Goal: Task Accomplishment & Management: Manage account settings

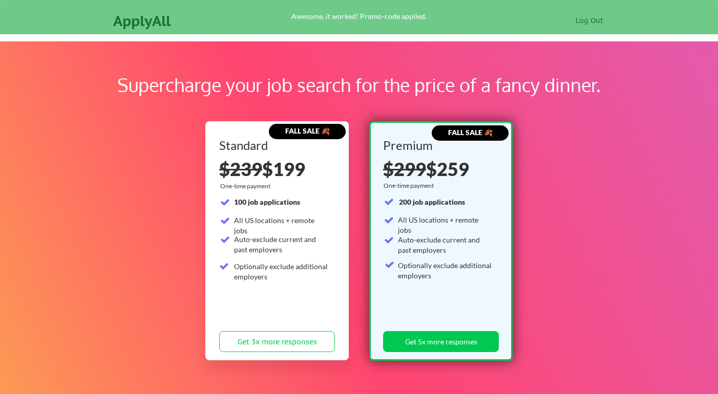
scroll to position [206, 0]
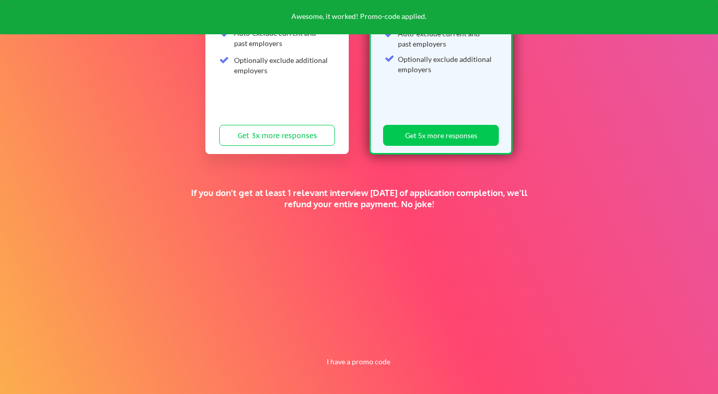
click at [359, 368] on button "I have a promo code" at bounding box center [358, 362] width 75 height 12
click at [341, 343] on input "input" at bounding box center [332, 338] width 95 height 21
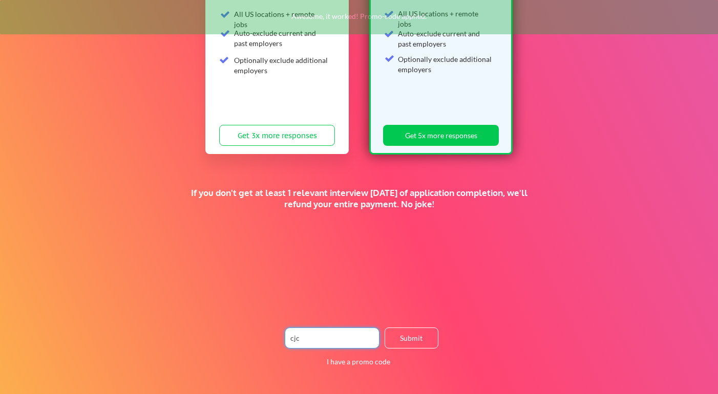
type input "cjc"
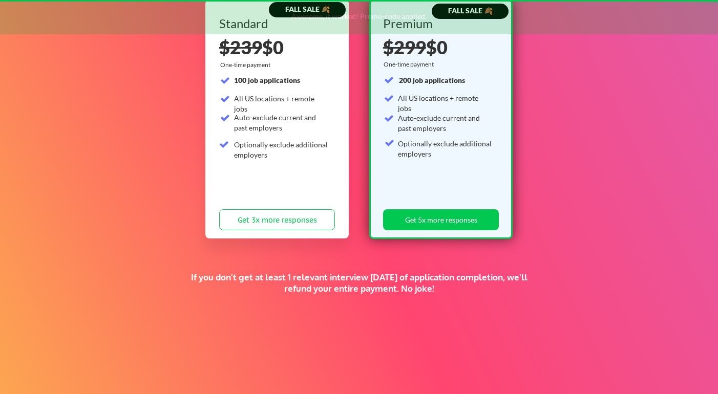
scroll to position [71, 0]
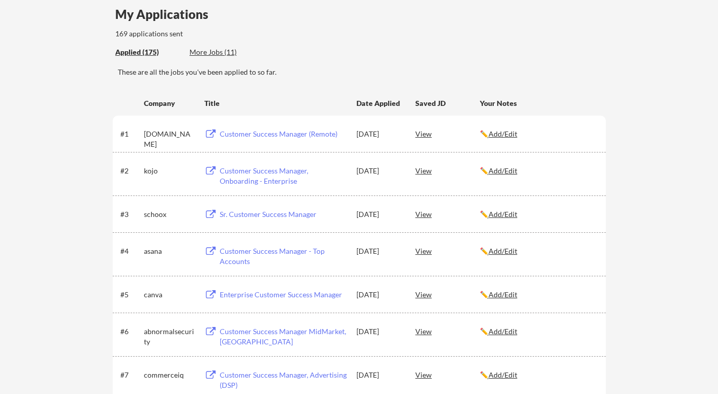
scroll to position [80, 0]
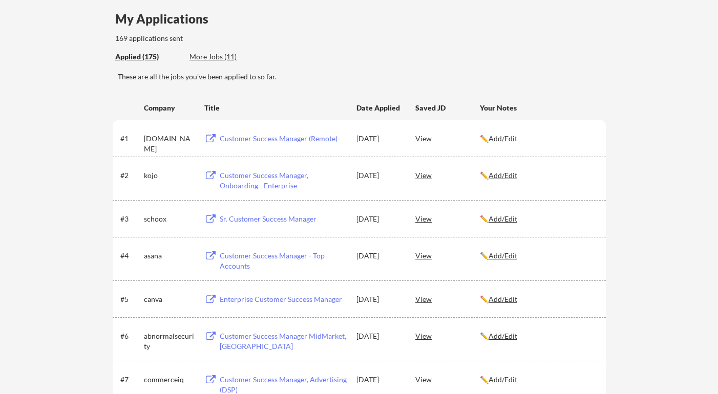
click at [390, 178] on div "[DATE]" at bounding box center [378, 176] width 45 height 10
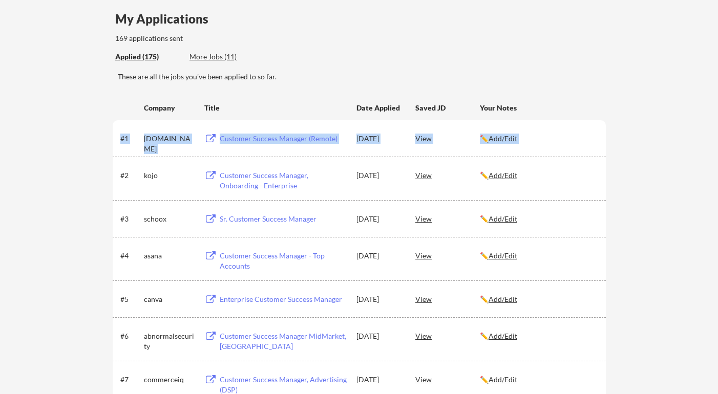
drag, startPoint x: 384, startPoint y: 129, endPoint x: 384, endPoint y: 156, distance: 27.6
click at [384, 156] on div "#1 [DOMAIN_NAME] Customer Success Manager (Remote) [DATE] View ✏️ Add/Edit" at bounding box center [359, 138] width 493 height 36
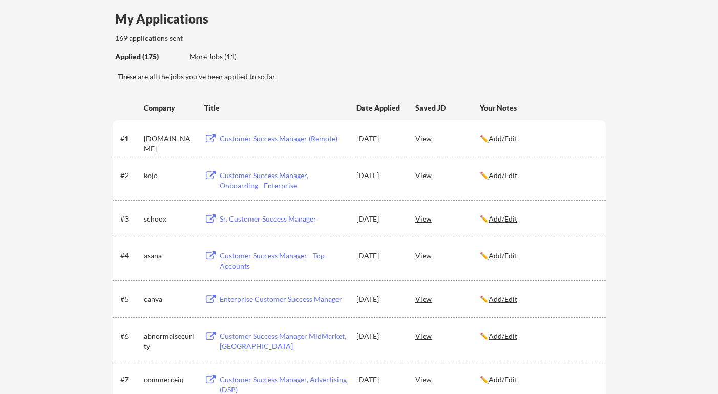
click at [385, 156] on div "#1 [DOMAIN_NAME] Customer Success Manager (Remote) [DATE] View ✏️ Add/Edit" at bounding box center [359, 138] width 493 height 36
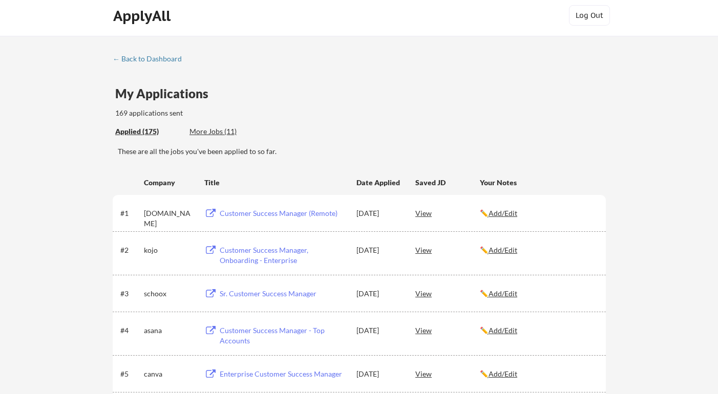
scroll to position [0, 0]
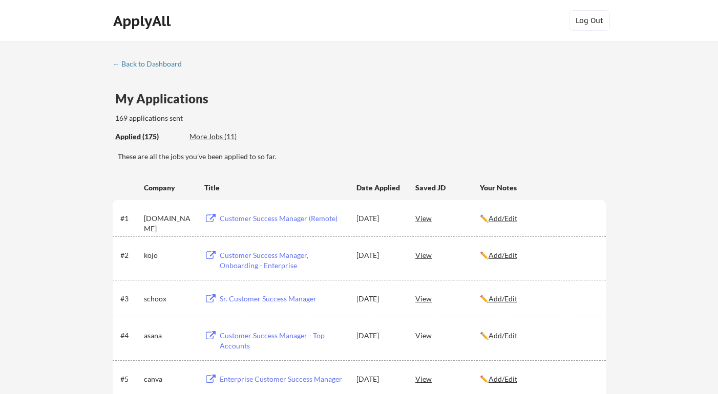
click at [418, 220] on div "View" at bounding box center [447, 218] width 65 height 18
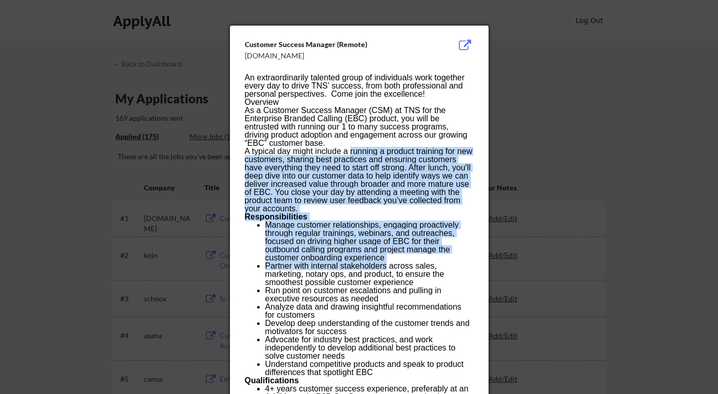
drag, startPoint x: 359, startPoint y: 185, endPoint x: 388, endPoint y: 270, distance: 90.4
click at [387, 269] on div "An extraordinarily talented group of individuals work together every day to dri…" at bounding box center [359, 360] width 228 height 573
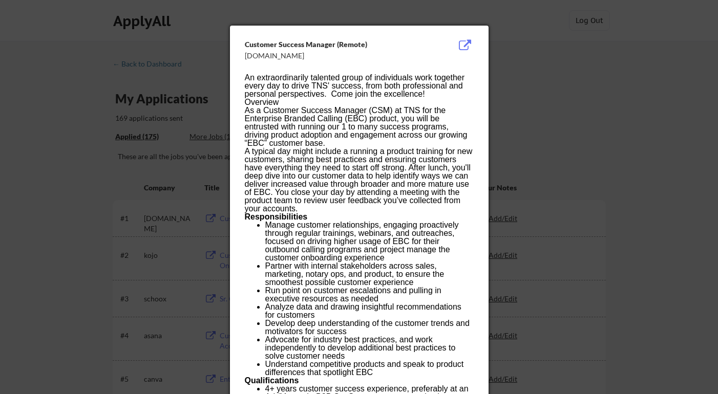
click at [388, 270] on span "Partner with internal stakeholders across sales, marketing, notary ops, and pro…" at bounding box center [354, 274] width 179 height 25
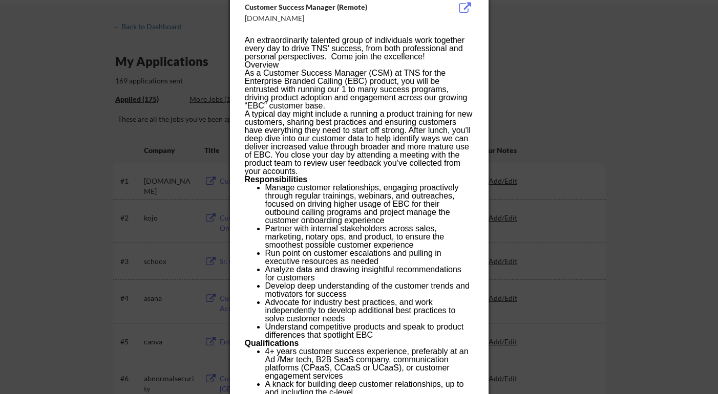
scroll to position [36, 0]
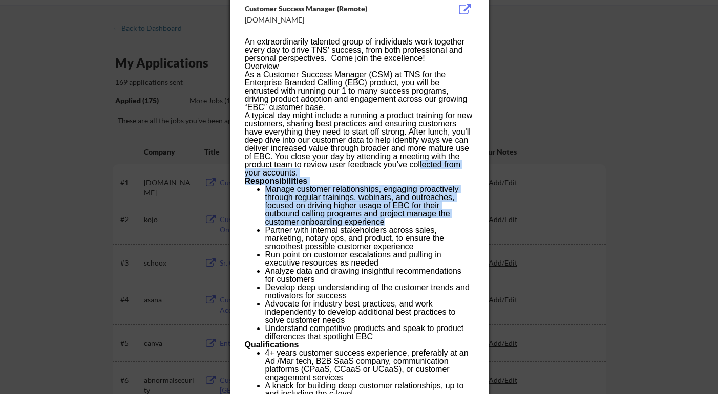
drag, startPoint x: 419, startPoint y: 164, endPoint x: 423, endPoint y: 223, distance: 59.0
click at [422, 222] on div "An extraordinarily talented group of individuals work together every day to dri…" at bounding box center [359, 324] width 228 height 573
click at [424, 223] on li "Manage customer relationships, engaging proactively through regular trainings, …" at bounding box center [369, 205] width 208 height 41
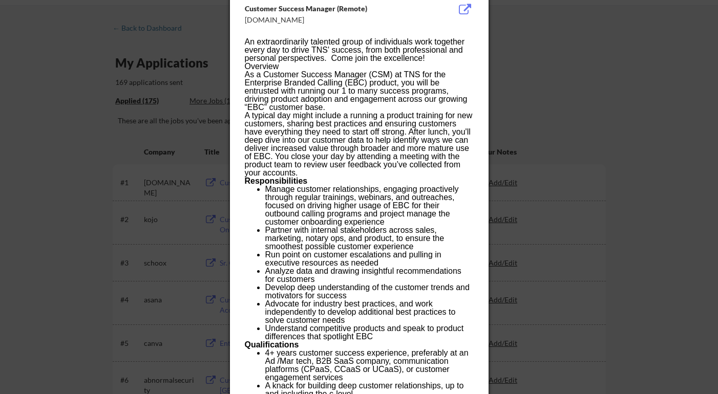
click at [501, 156] on div at bounding box center [359, 197] width 718 height 394
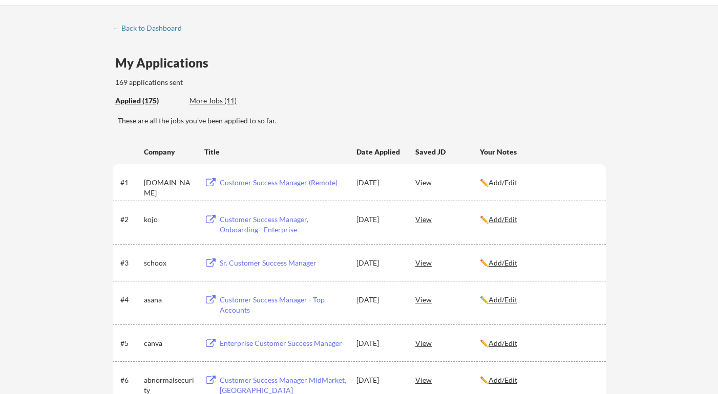
scroll to position [78, 0]
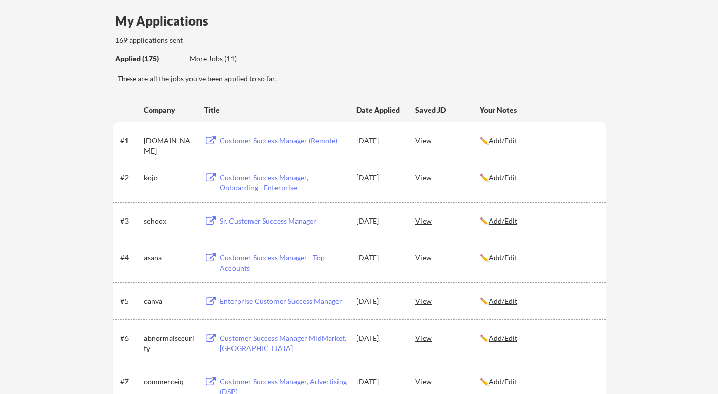
click at [424, 180] on div "View" at bounding box center [447, 177] width 65 height 18
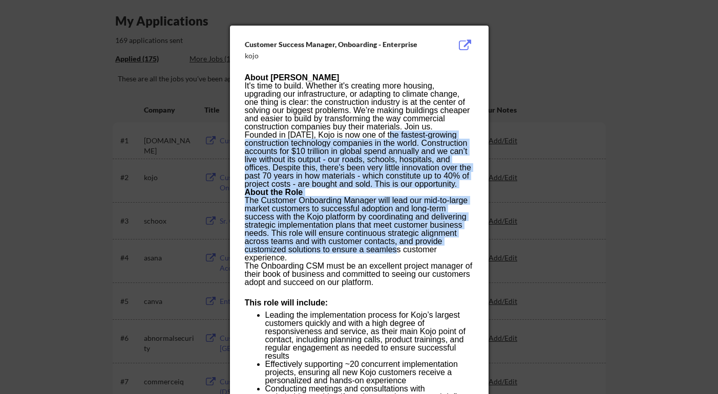
drag, startPoint x: 392, startPoint y: 135, endPoint x: 402, endPoint y: 250, distance: 116.2
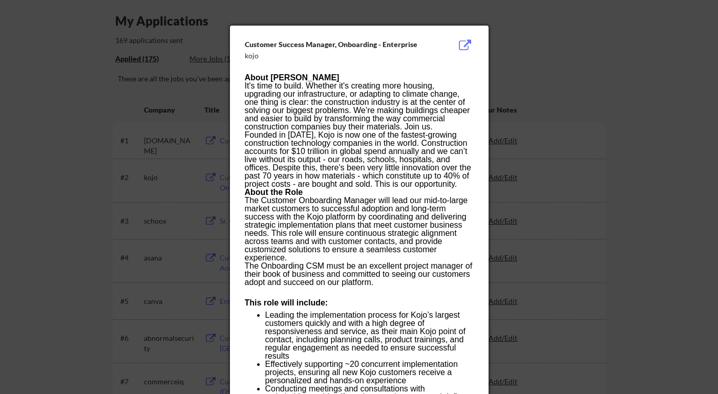
click at [402, 250] on p "The Customer Onboarding Manager will lead our mid-to-large market customers to …" at bounding box center [359, 230] width 228 height 66
click at [498, 208] on div at bounding box center [359, 197] width 718 height 394
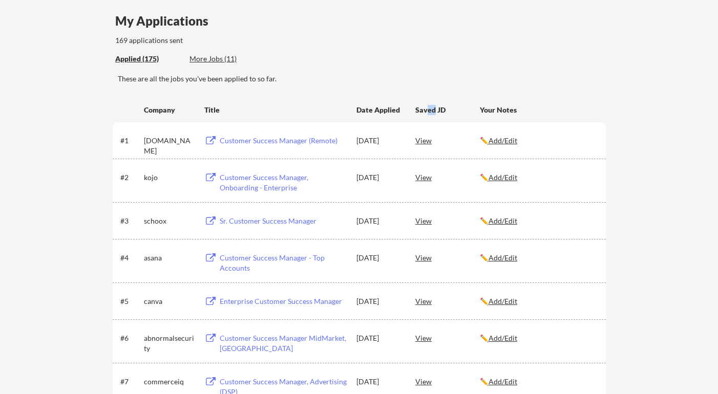
drag, startPoint x: 426, startPoint y: 109, endPoint x: 435, endPoint y: 111, distance: 9.4
click at [435, 111] on div "Saved JD" at bounding box center [447, 109] width 65 height 18
click at [503, 109] on div "Your Notes" at bounding box center [538, 110] width 117 height 10
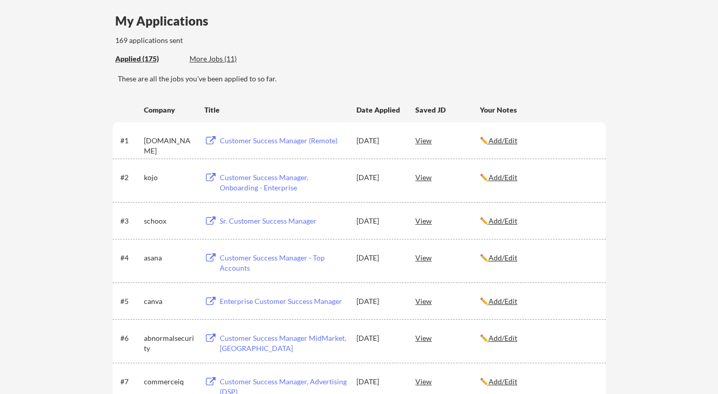
click at [502, 146] on div "✏️ Add/Edit" at bounding box center [538, 140] width 117 height 18
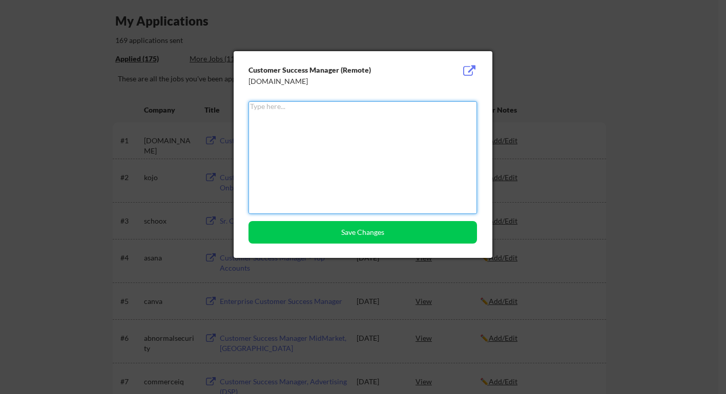
click at [355, 161] on textarea at bounding box center [362, 157] width 228 height 113
click at [337, 137] on textarea at bounding box center [362, 157] width 228 height 113
type textarea "Got an inter"
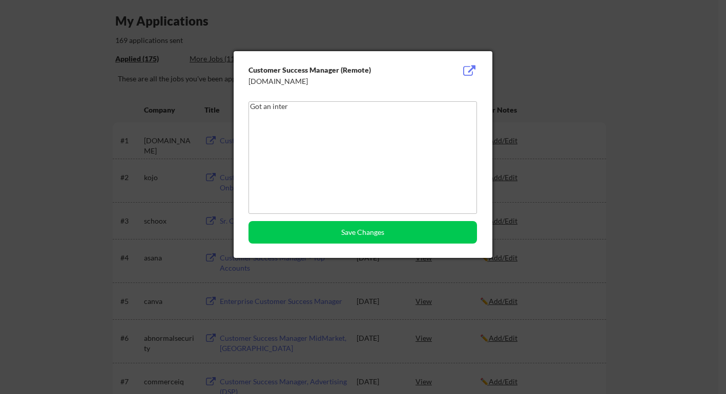
click at [342, 141] on textarea "Got an inter" at bounding box center [362, 157] width 228 height 113
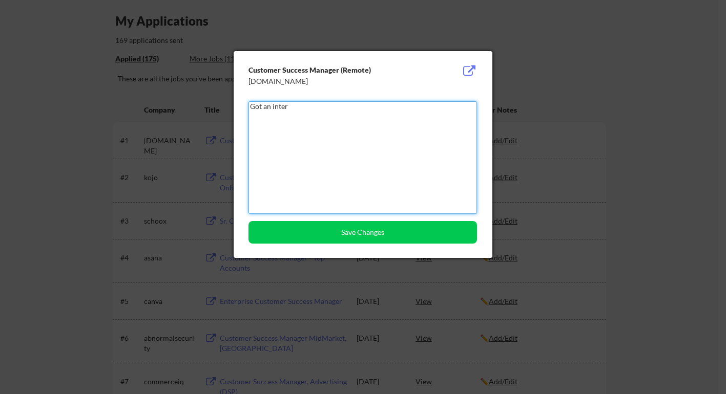
click at [324, 126] on textarea "Got an inter" at bounding box center [362, 157] width 228 height 113
click at [283, 115] on textarea at bounding box center [362, 157] width 228 height 113
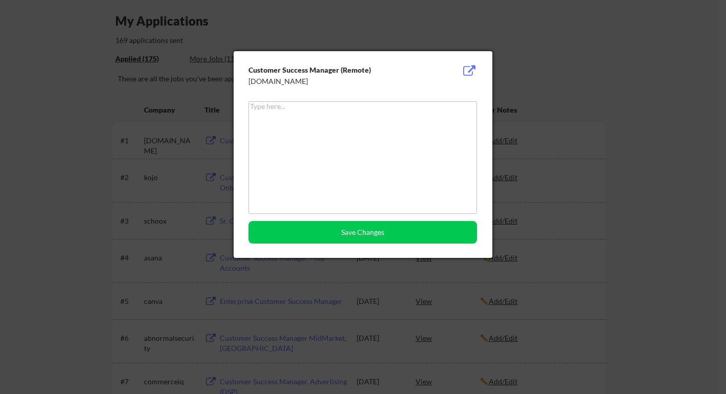
click at [188, 137] on div at bounding box center [363, 197] width 726 height 394
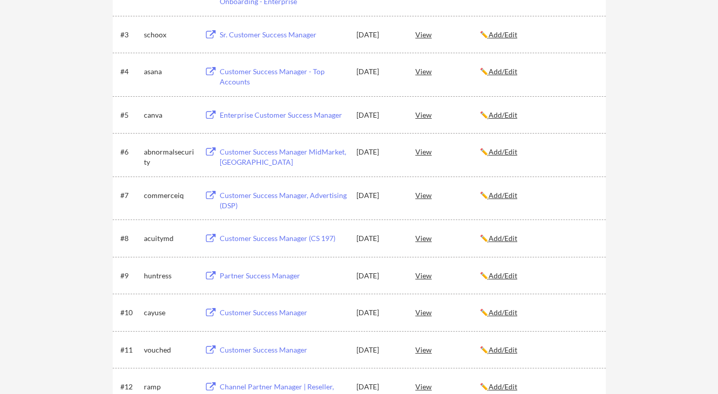
scroll to position [0, 0]
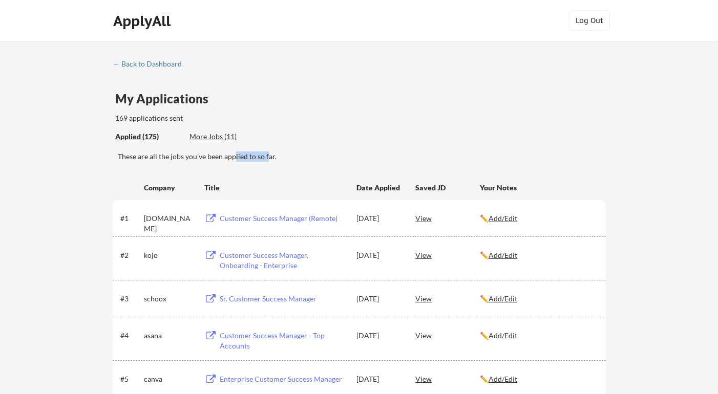
drag, startPoint x: 253, startPoint y: 161, endPoint x: 268, endPoint y: 161, distance: 14.8
click at [267, 161] on div "These are all the jobs you've been applied to so far." at bounding box center [362, 157] width 488 height 10
click at [268, 161] on div "These are all the jobs you've been applied to so far." at bounding box center [362, 157] width 488 height 10
click at [220, 138] on div "More Jobs (11)" at bounding box center [226, 137] width 75 height 10
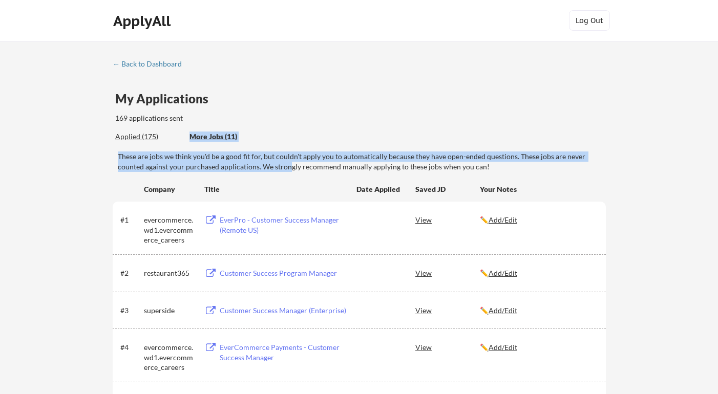
drag, startPoint x: 250, startPoint y: 146, endPoint x: 288, endPoint y: 165, distance: 42.6
click at [288, 165] on div "← Back to Dashboard My Applications 169 applications sent Applied (175) More Jo…" at bounding box center [359, 376] width 512 height 633
click at [288, 165] on div "These are jobs we think you'd be a good fit for, but couldn't apply you to auto…" at bounding box center [362, 162] width 488 height 20
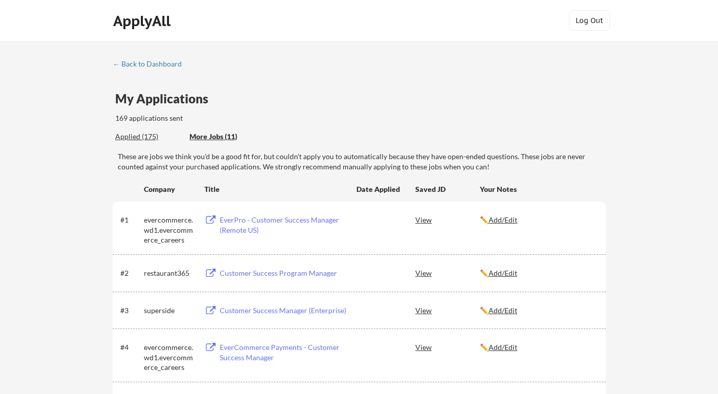
click at [148, 137] on div "Applied (175)" at bounding box center [148, 137] width 67 height 10
